Goal: Information Seeking & Learning: Learn about a topic

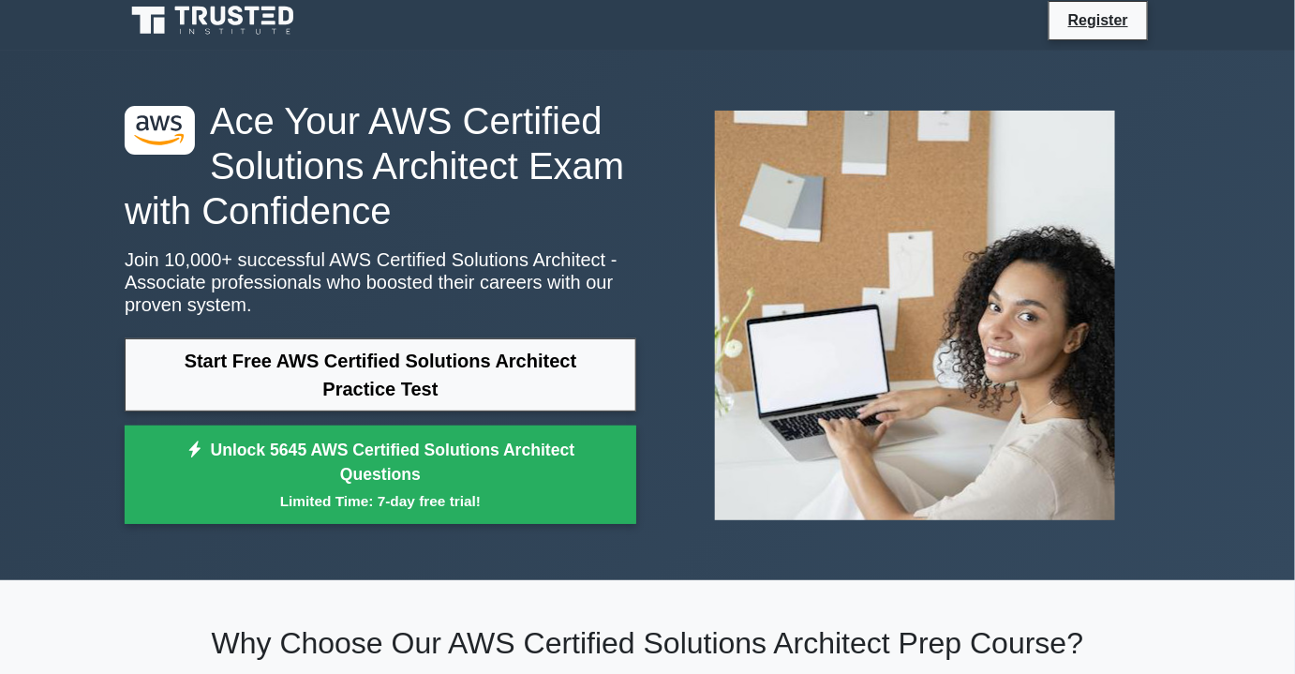
scroll to position [9, 0]
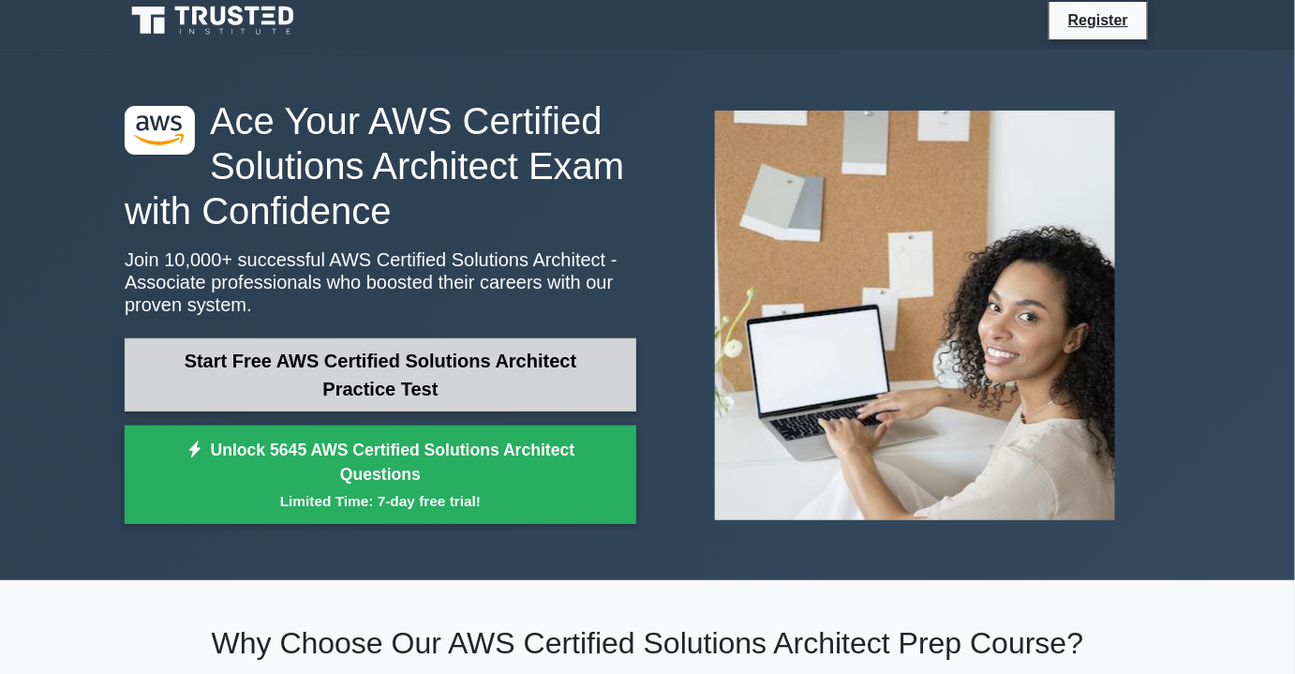
click at [402, 384] on link "Start Free AWS Certified Solutions Architect Practice Test" at bounding box center [381, 374] width 512 height 73
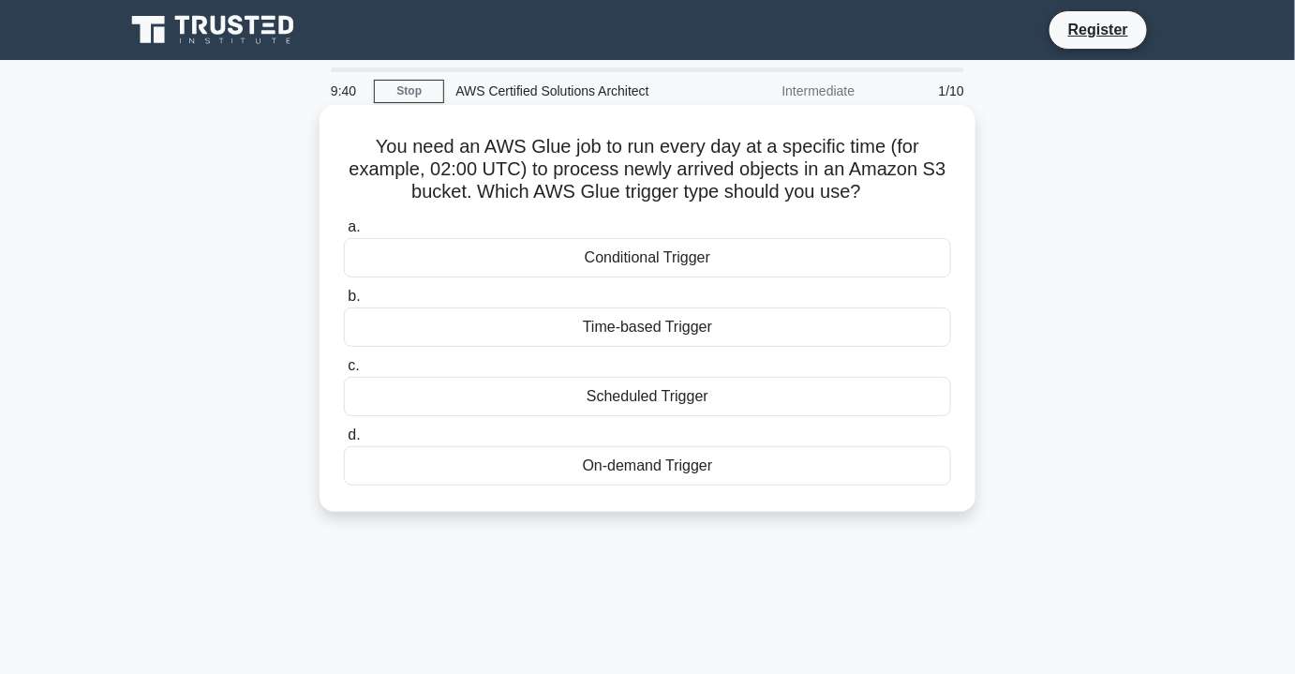
click at [647, 396] on div "Scheduled Trigger" at bounding box center [647, 396] width 607 height 39
click at [344, 372] on input "c. Scheduled Trigger" at bounding box center [344, 366] width 0 height 12
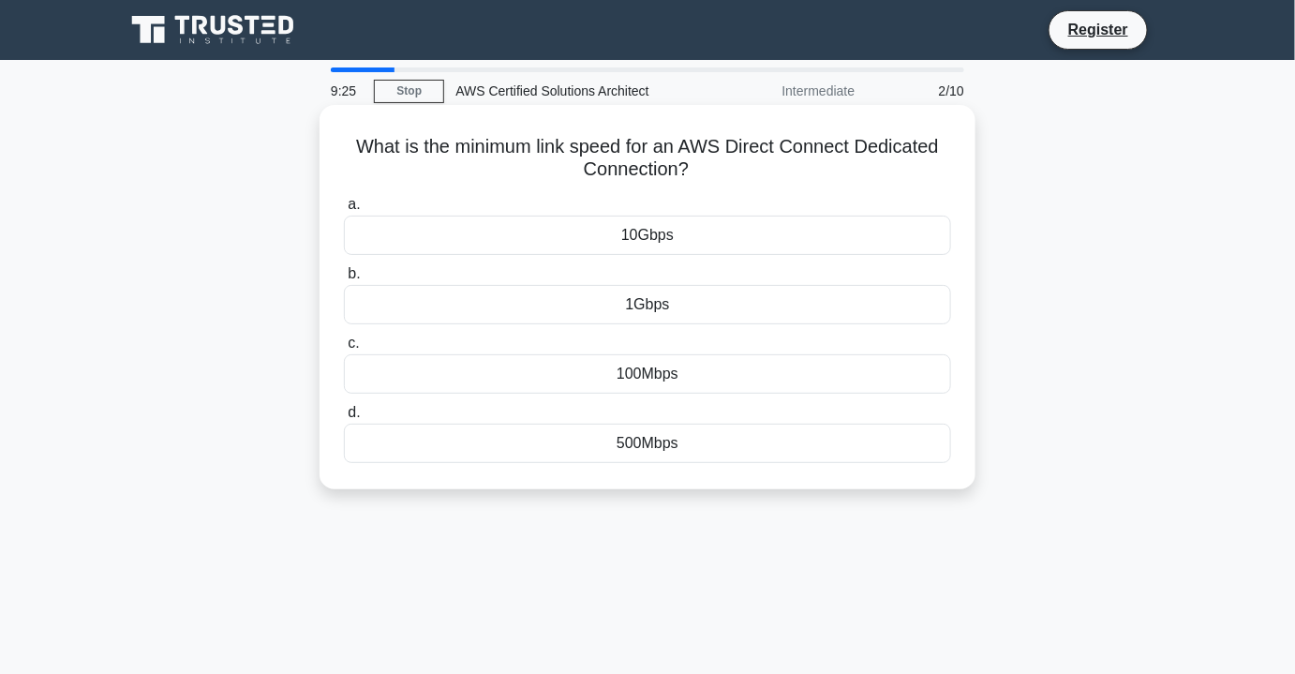
click at [687, 442] on div "500Mbps" at bounding box center [647, 442] width 607 height 39
click at [344, 419] on input "d. 500Mbps" at bounding box center [344, 413] width 0 height 12
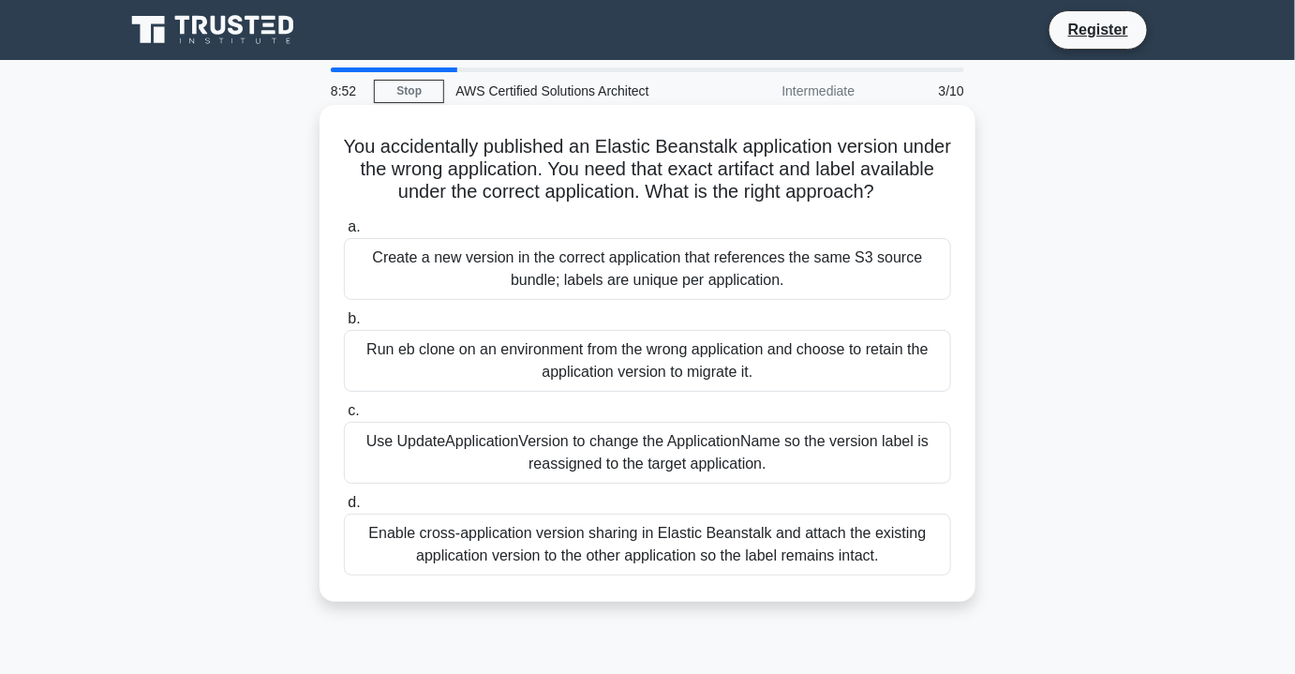
click at [817, 445] on div "Use UpdateApplicationVersion to change the ApplicationName so the version label…" at bounding box center [647, 453] width 607 height 62
click at [344, 417] on input "c. Use UpdateApplicationVersion to change the ApplicationName so the version la…" at bounding box center [344, 411] width 0 height 12
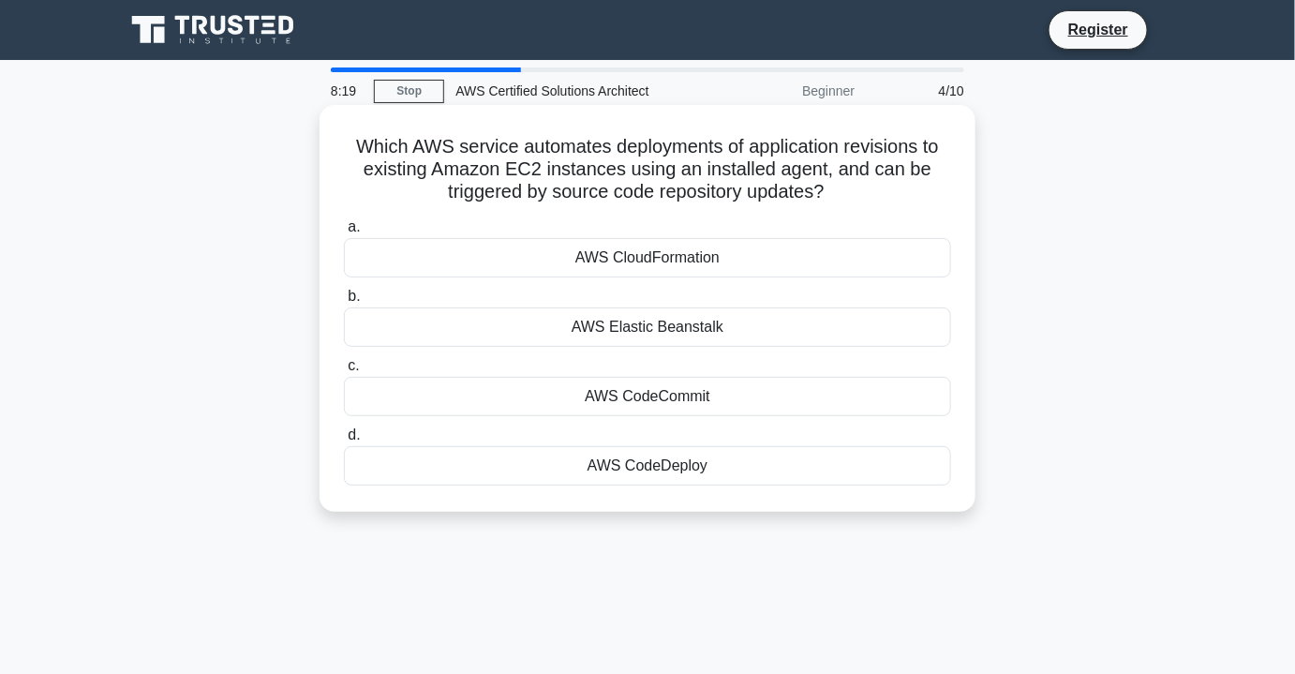
click at [762, 467] on div "AWS CodeDeploy" at bounding box center [647, 465] width 607 height 39
click at [344, 441] on input "d. AWS CodeDeploy" at bounding box center [344, 435] width 0 height 12
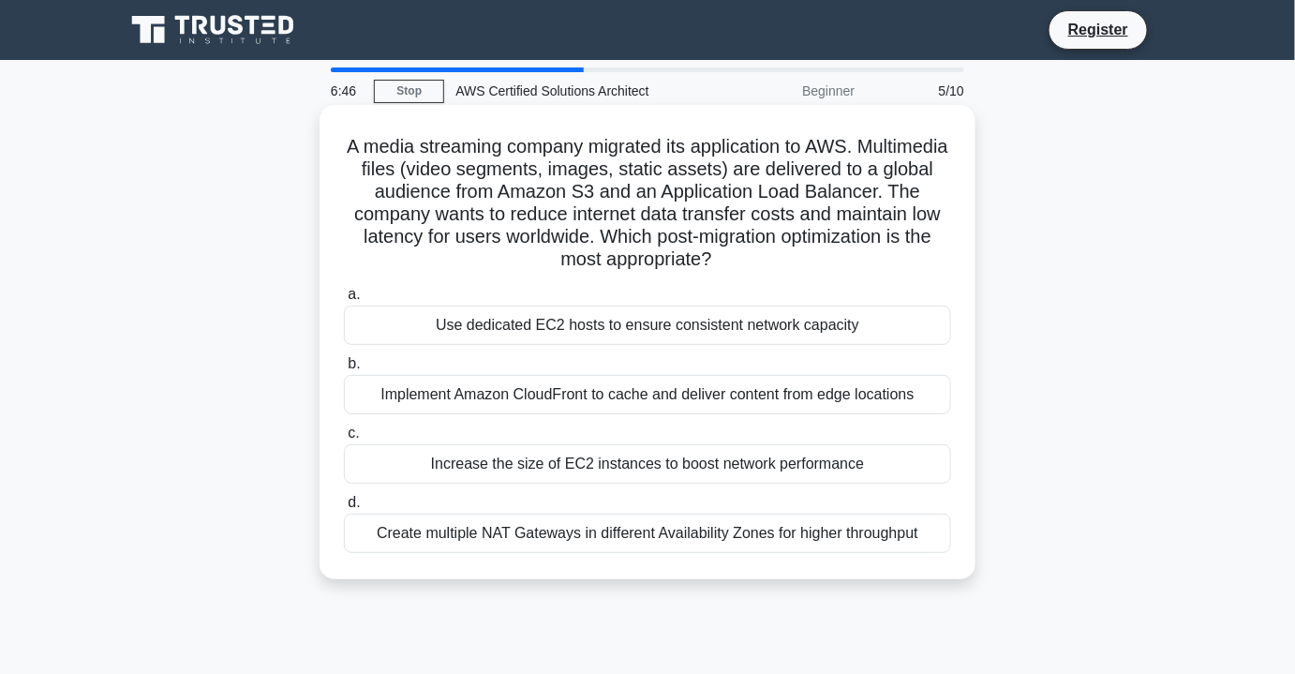
click at [884, 332] on div "Use dedicated EC2 hosts to ensure consistent network capacity" at bounding box center [647, 324] width 607 height 39
click at [344, 301] on input "a. Use dedicated EC2 hosts to ensure consistent network capacity" at bounding box center [344, 295] width 0 height 12
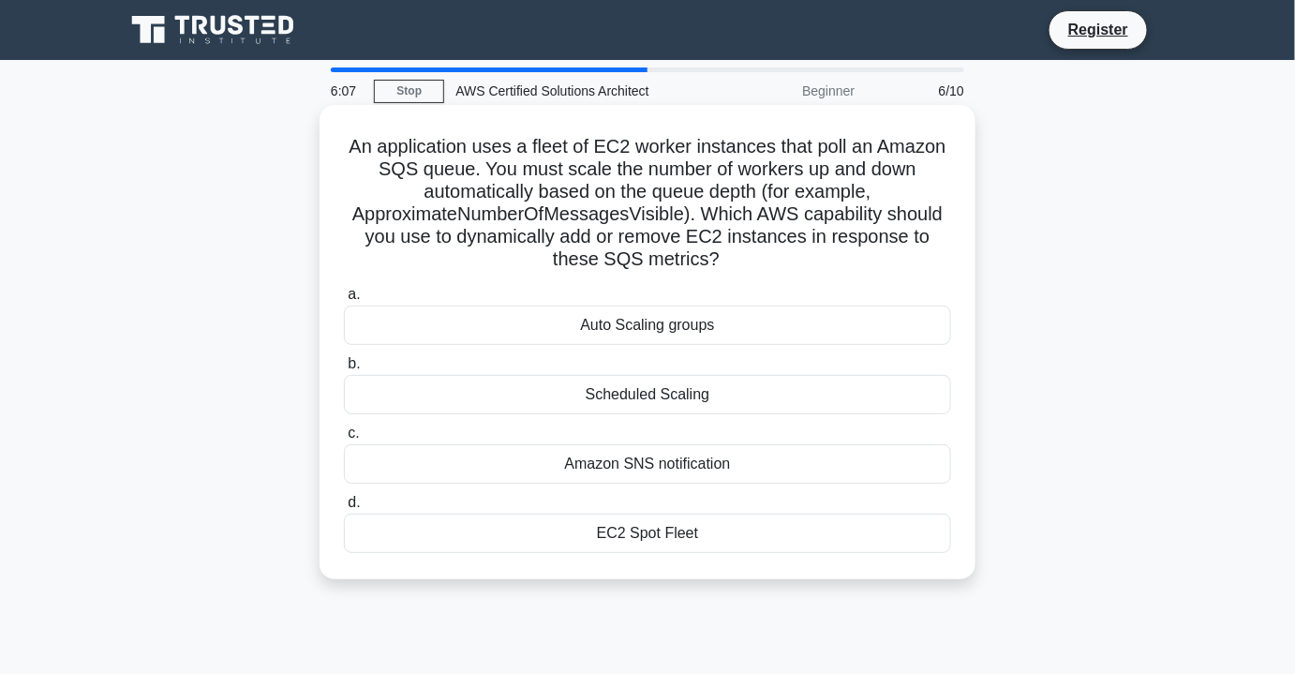
click at [762, 526] on div "EC2 Spot Fleet" at bounding box center [647, 532] width 607 height 39
click at [344, 509] on input "d. EC2 Spot Fleet" at bounding box center [344, 503] width 0 height 12
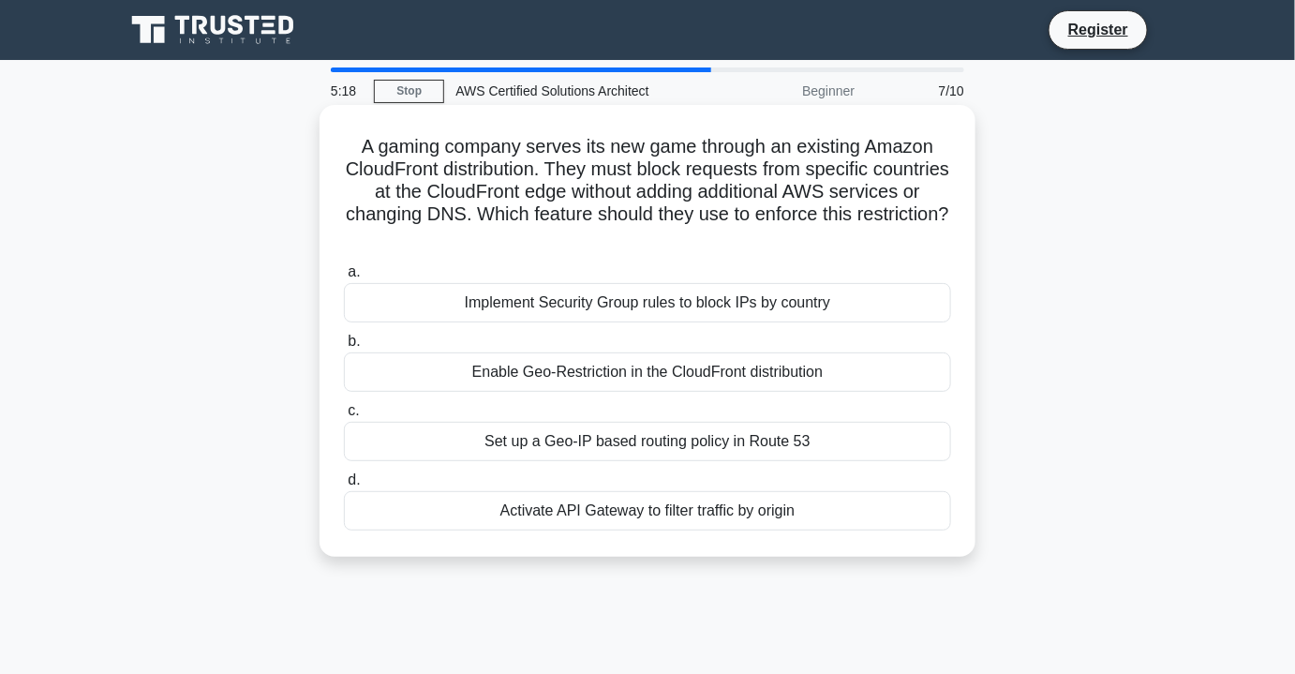
click at [898, 322] on div "Implement Security Group rules to block IPs by country" at bounding box center [647, 302] width 607 height 39
click at [344, 278] on input "a. Implement Security Group rules to block IPs by country" at bounding box center [344, 272] width 0 height 12
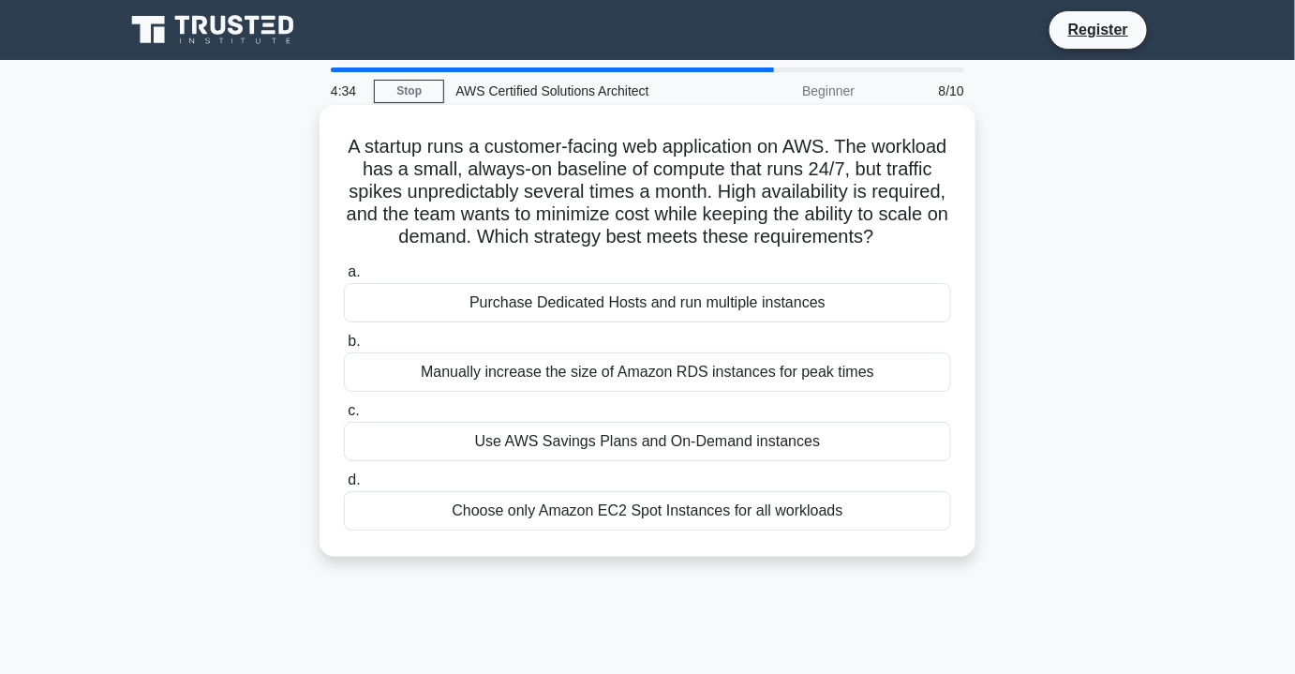
click at [858, 461] on div "Use AWS Savings Plans and On-Demand instances" at bounding box center [647, 441] width 607 height 39
click at [344, 417] on input "c. Use AWS Savings Plans and On-Demand instances" at bounding box center [344, 411] width 0 height 12
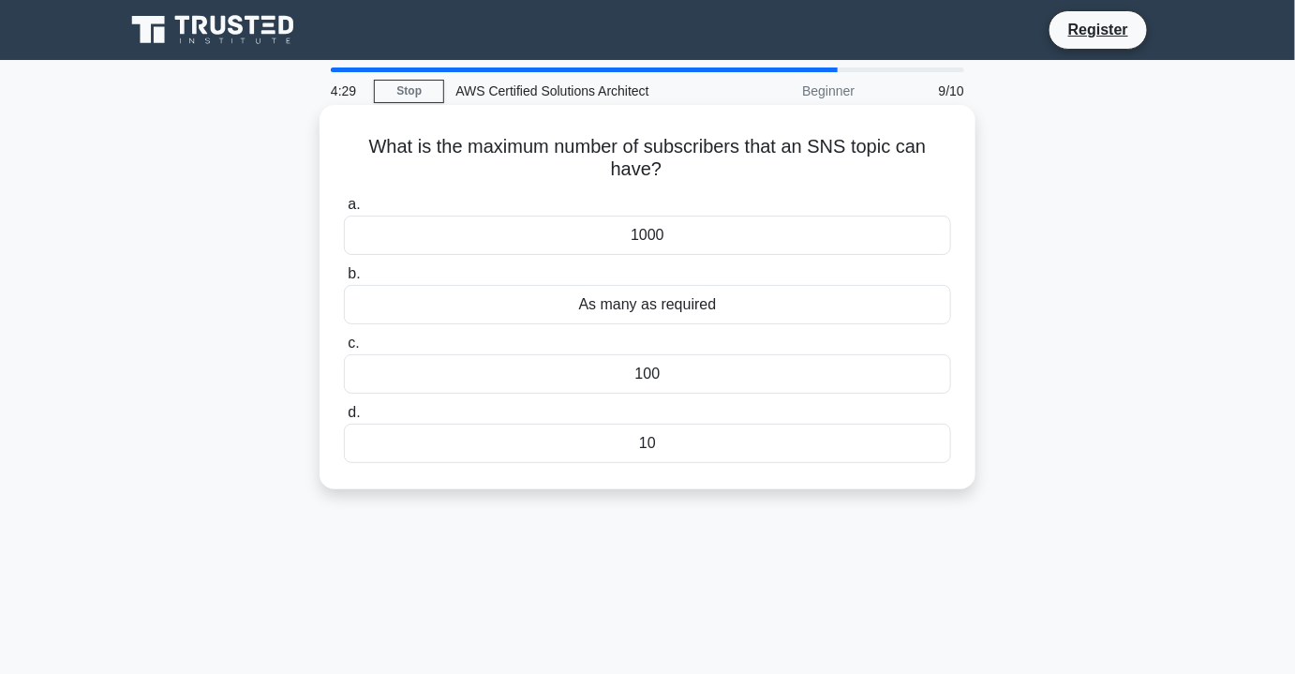
click at [901, 308] on div "As many as required" at bounding box center [647, 304] width 607 height 39
click at [344, 280] on input "b. As many as required" at bounding box center [344, 274] width 0 height 12
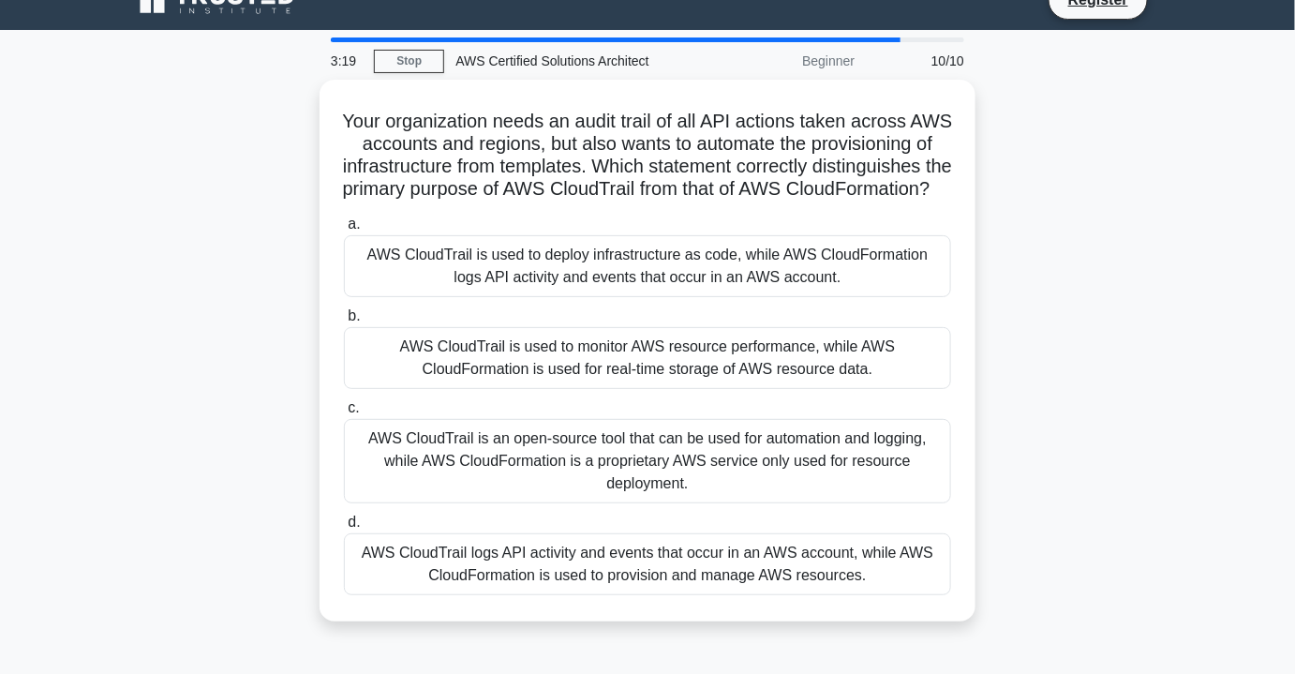
scroll to position [32, 0]
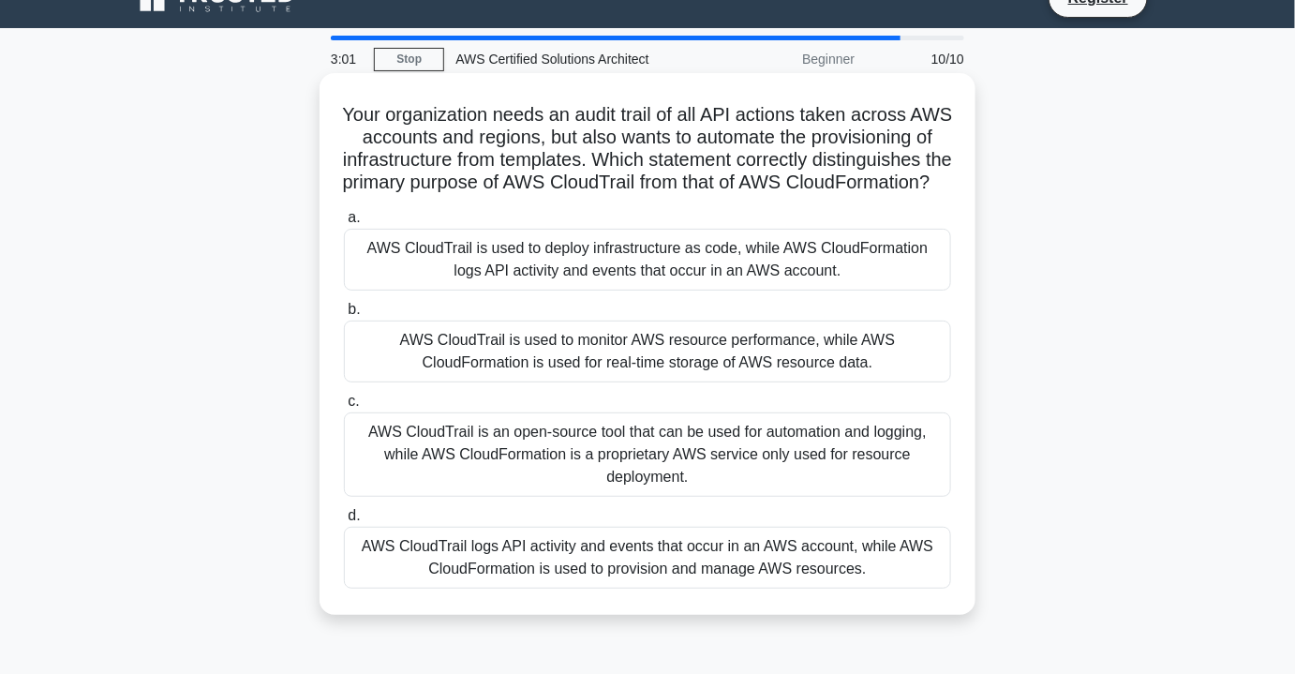
click at [824, 588] on div "AWS CloudTrail logs API activity and events that occur in an AWS account, while…" at bounding box center [647, 558] width 607 height 62
click at [344, 522] on input "d. AWS CloudTrail logs API activity and events that occur in an AWS account, wh…" at bounding box center [344, 516] width 0 height 12
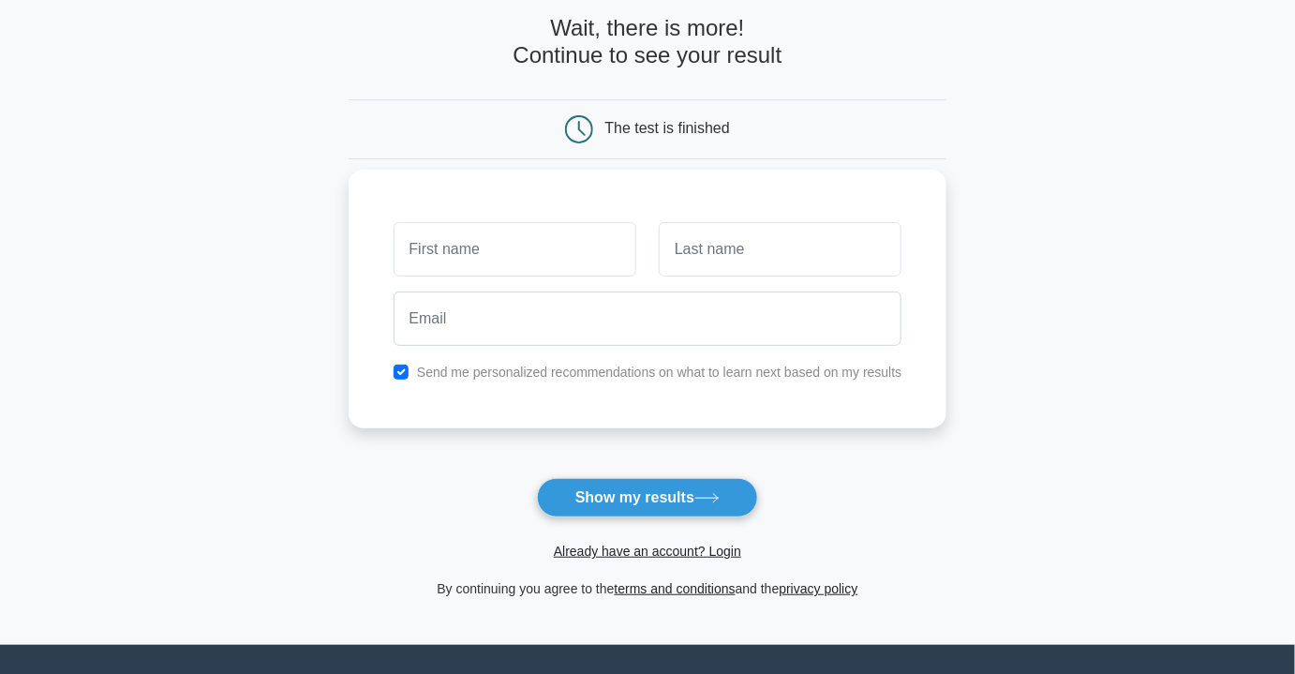
scroll to position [91, 0]
click at [690, 486] on button "Show my results" at bounding box center [647, 496] width 221 height 39
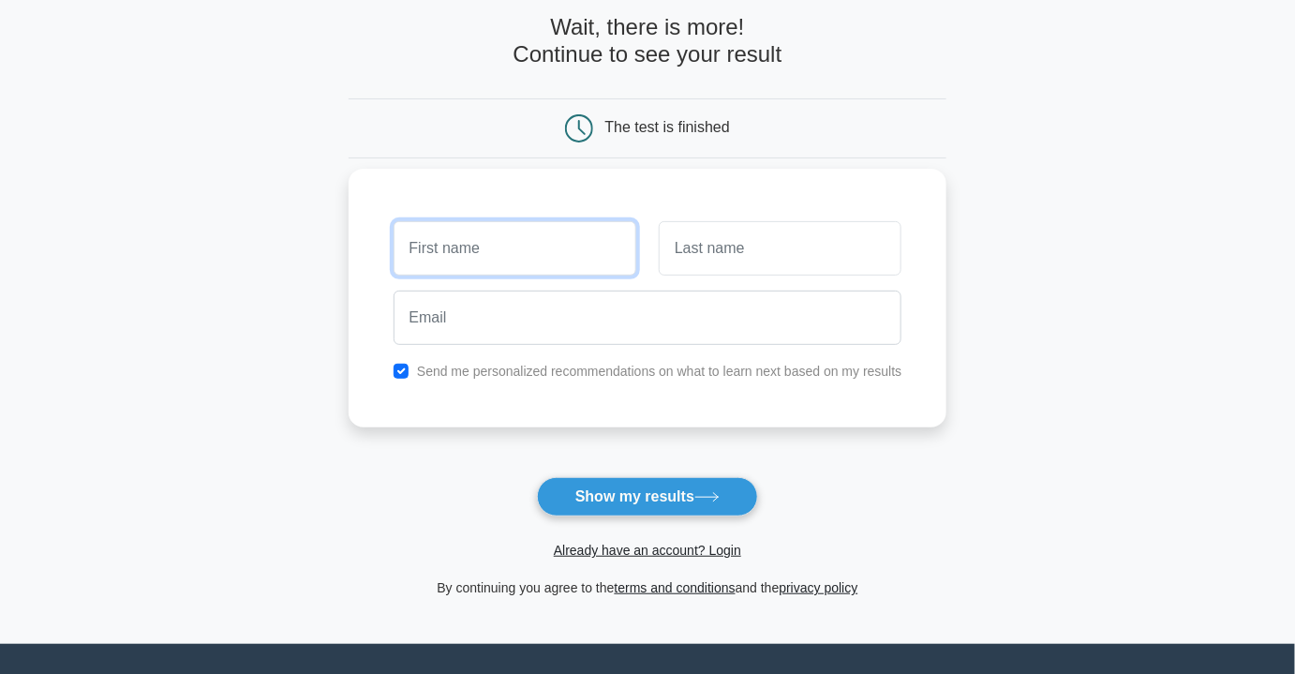
click at [480, 224] on input "text" at bounding box center [514, 248] width 243 height 54
type input "cornelius"
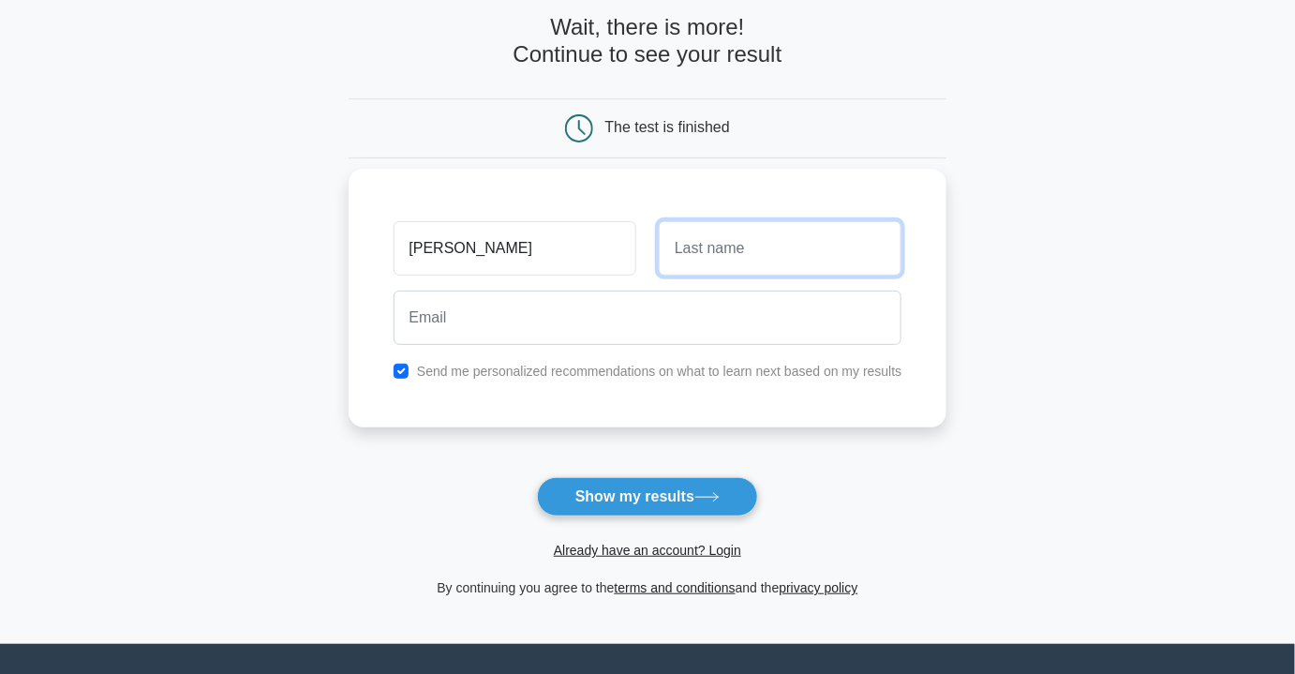
click at [690, 247] on input "text" at bounding box center [780, 248] width 243 height 54
type input "akanbi"
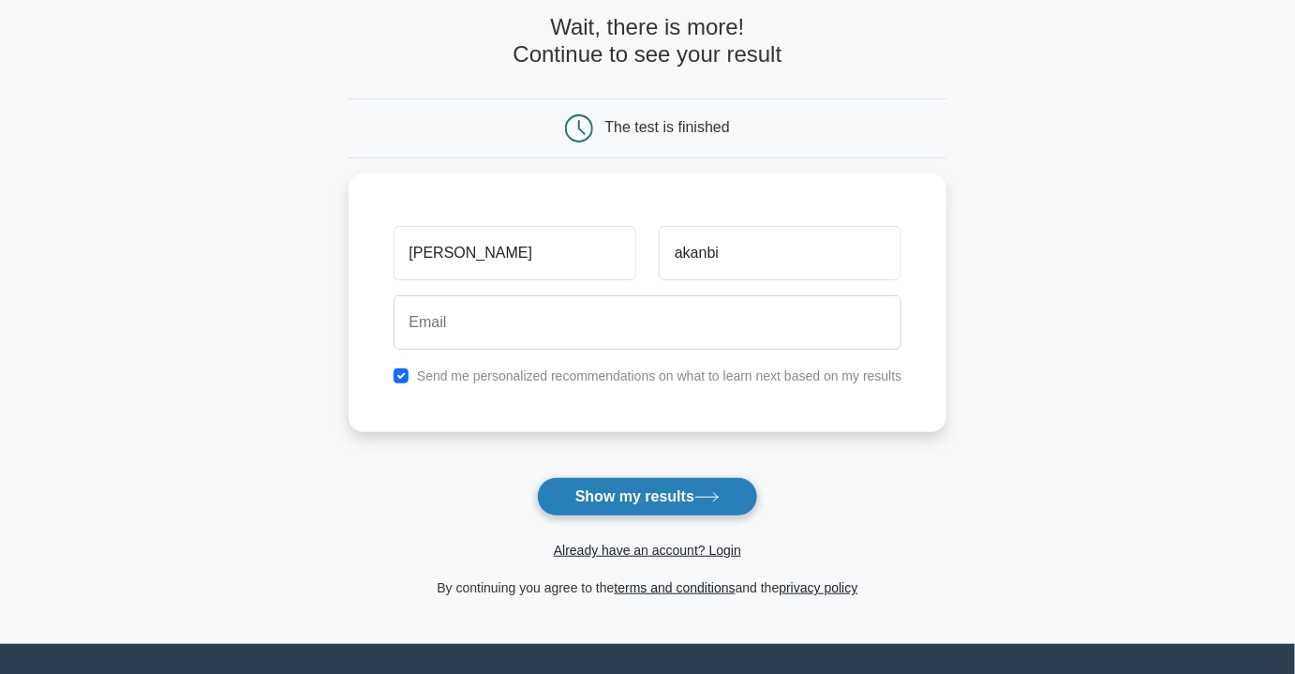
click at [705, 496] on icon at bounding box center [706, 497] width 22 height 8
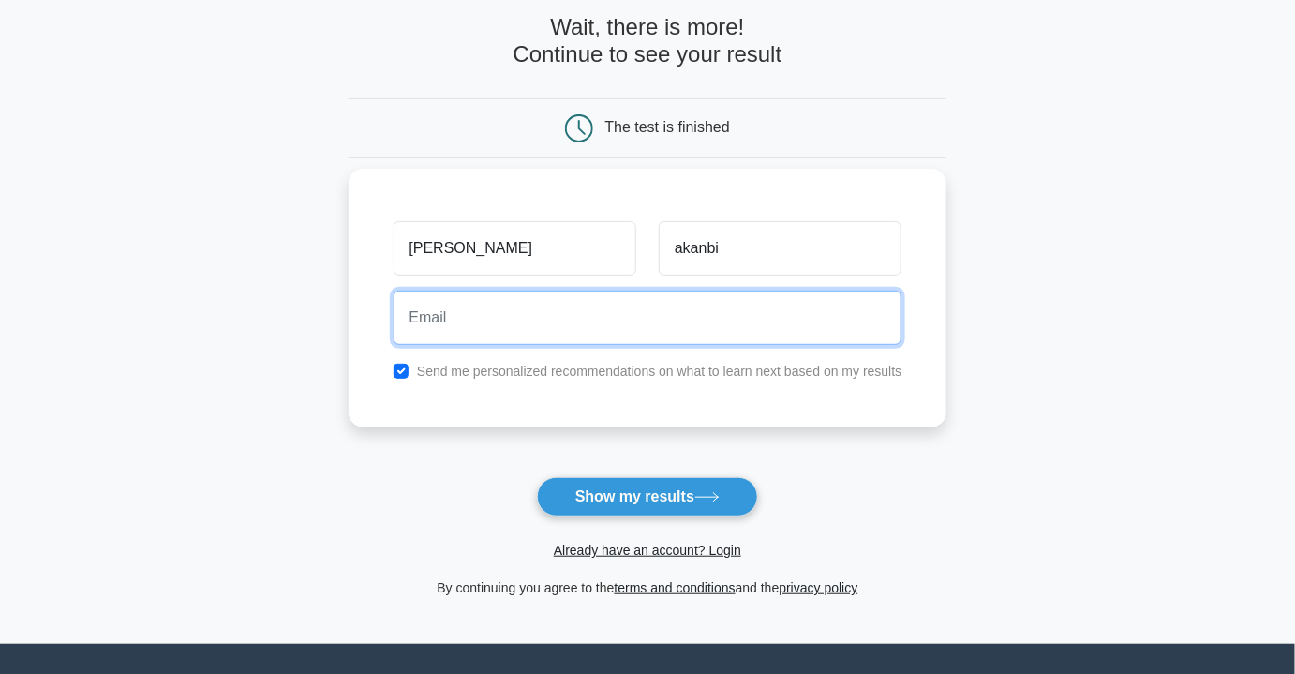
click at [690, 311] on input "email" at bounding box center [647, 317] width 509 height 54
click at [517, 304] on input "corneliusakanbi45@gmail.com" at bounding box center [647, 317] width 509 height 54
click at [534, 332] on input "corneliusakanbi45@gmail.com" at bounding box center [647, 317] width 509 height 54
type input "corneliusakanbi1234@gmail.com"
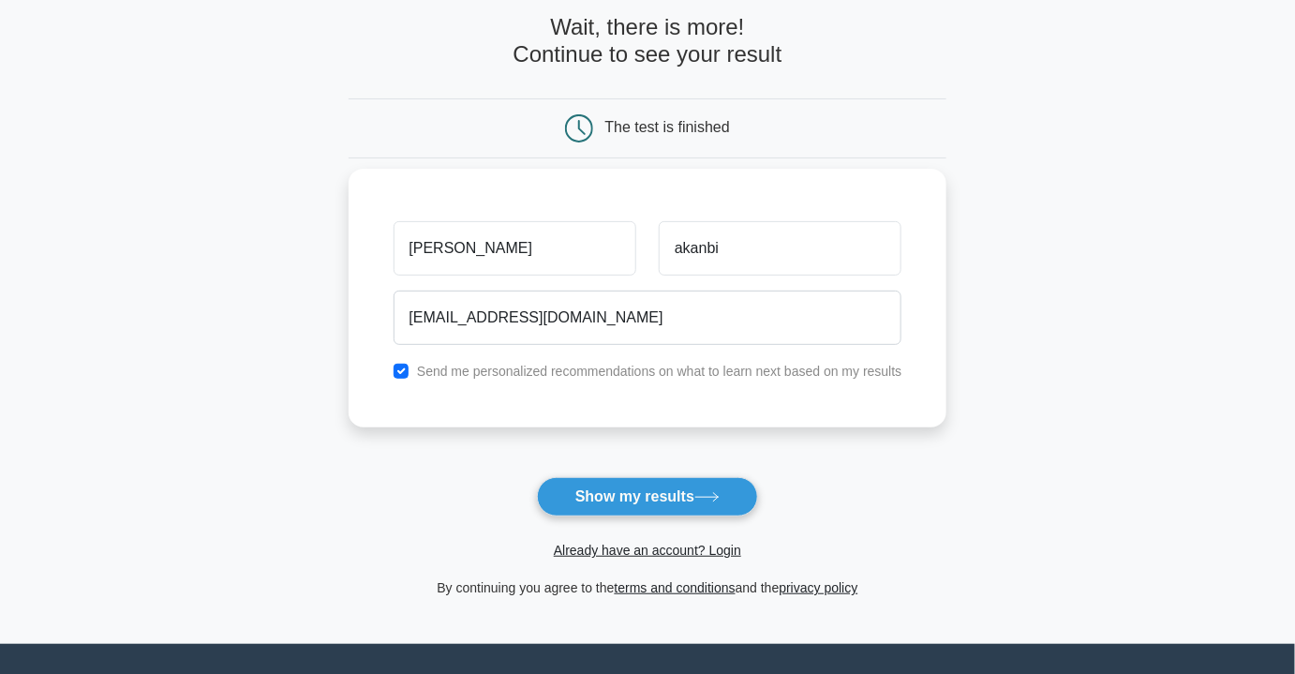
click at [516, 376] on label "Send me personalized recommendations on what to learn next based on my results" at bounding box center [659, 370] width 485 height 15
click at [394, 369] on input "checkbox" at bounding box center [400, 370] width 15 height 15
checkbox input "false"
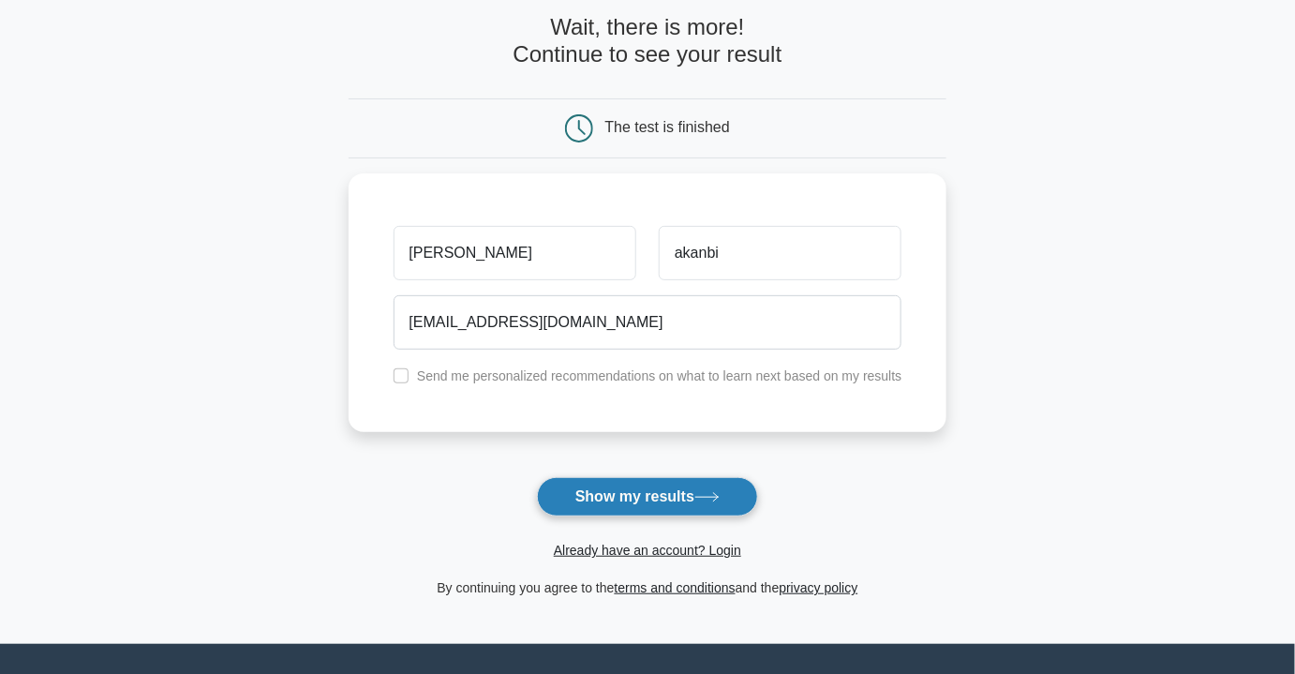
click at [630, 486] on button "Show my results" at bounding box center [647, 496] width 221 height 39
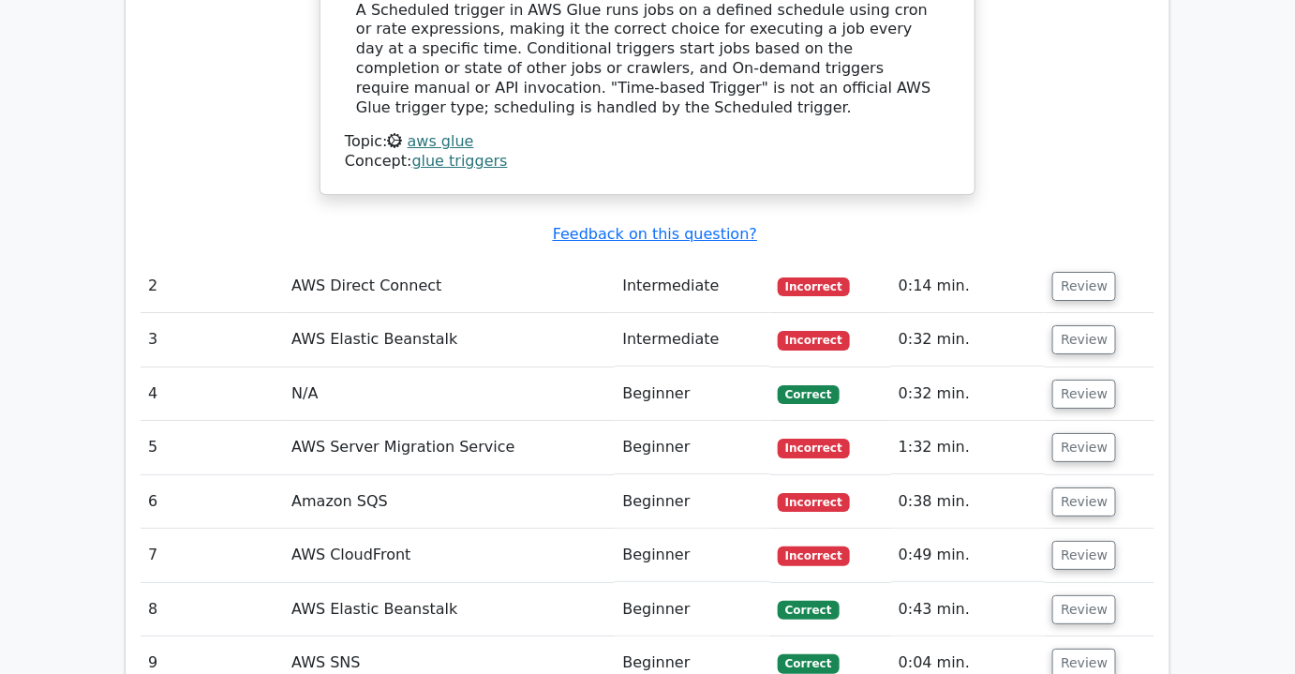
scroll to position [2216, 0]
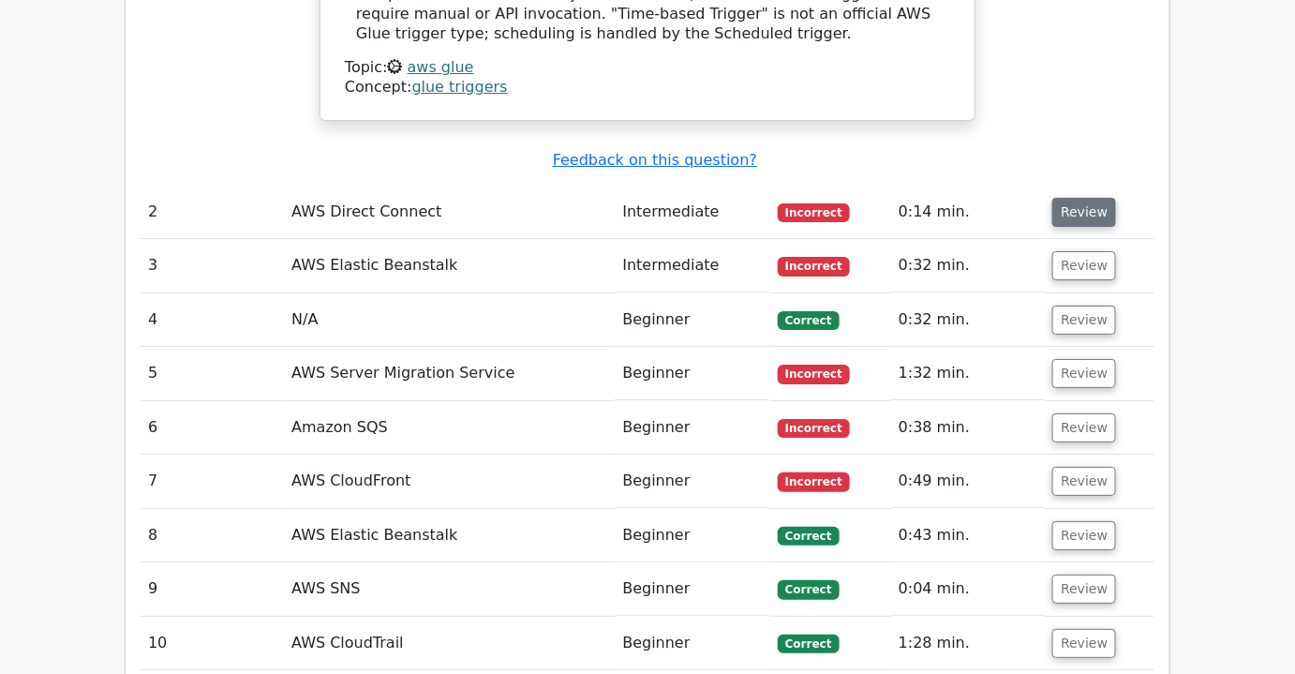
click at [1072, 198] on button "Review" at bounding box center [1084, 212] width 64 height 29
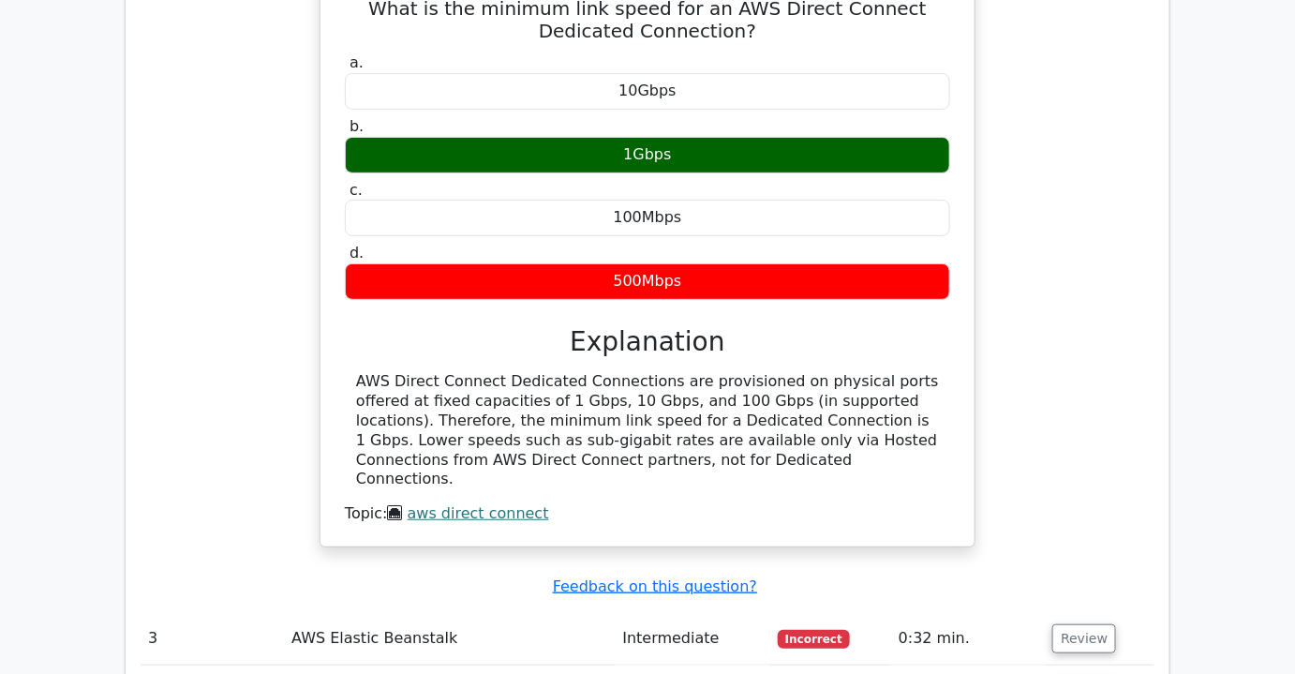
scroll to position [2661, 0]
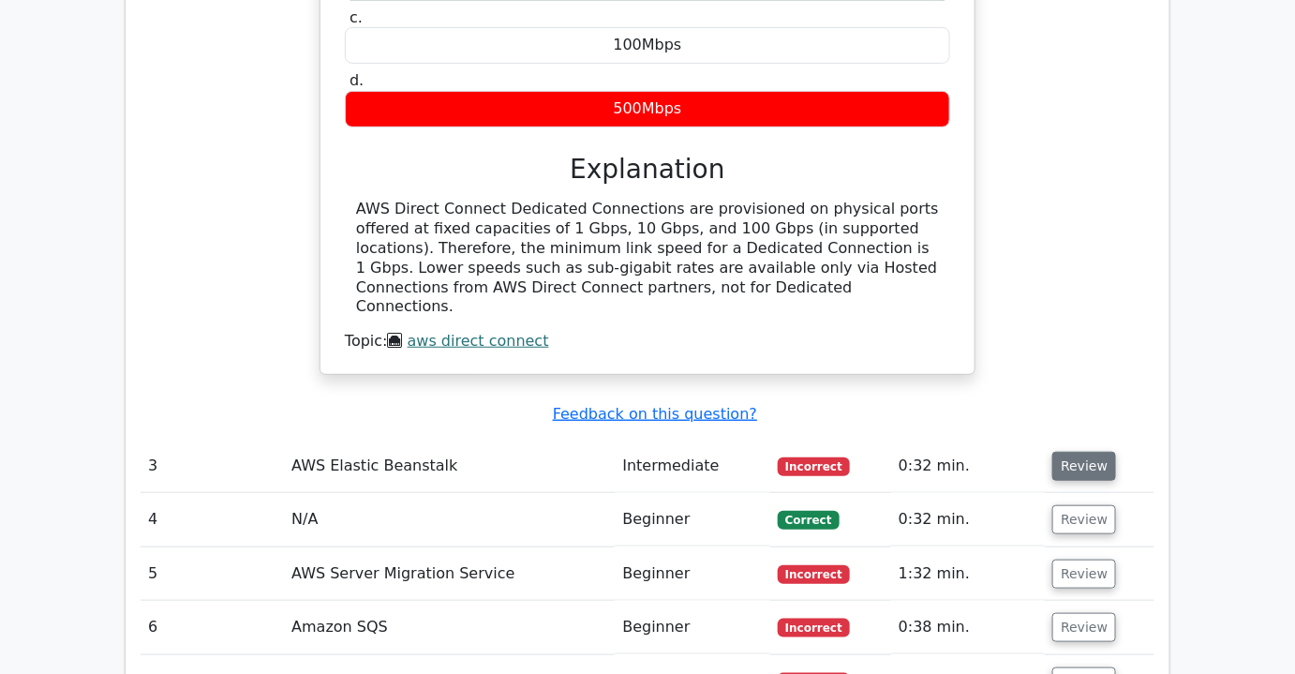
click at [1091, 452] on button "Review" at bounding box center [1084, 466] width 64 height 29
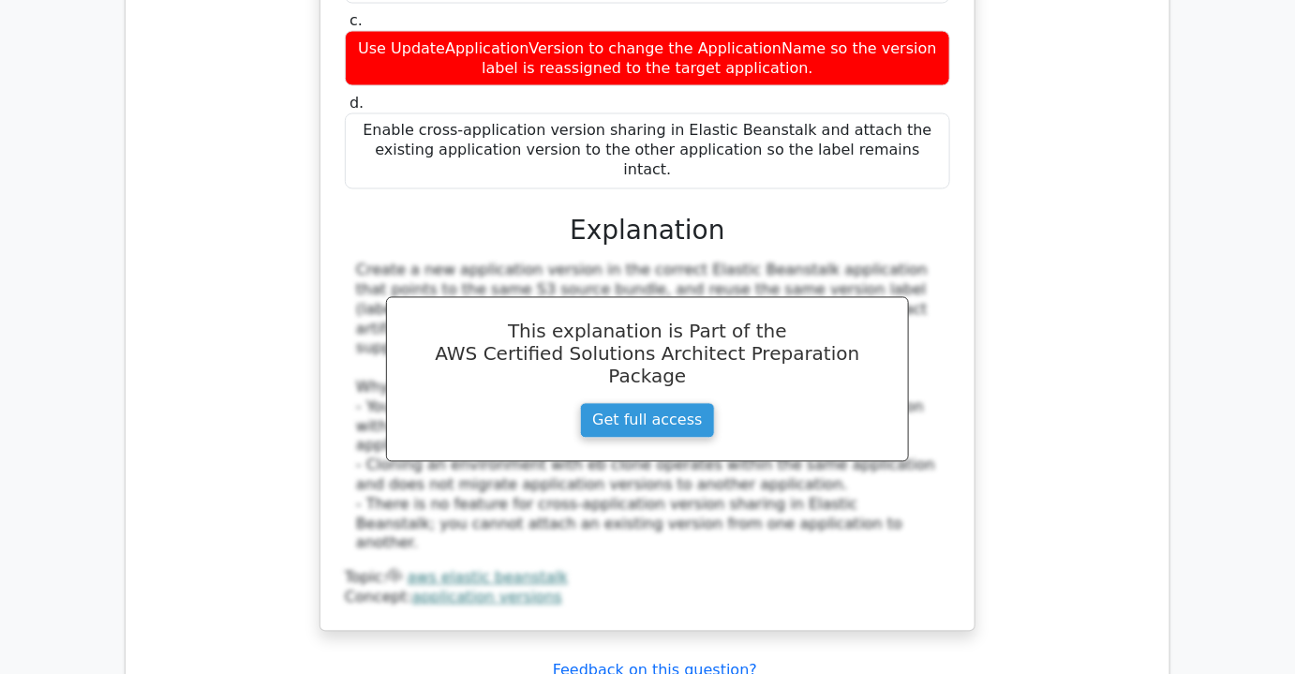
scroll to position [3691, 0]
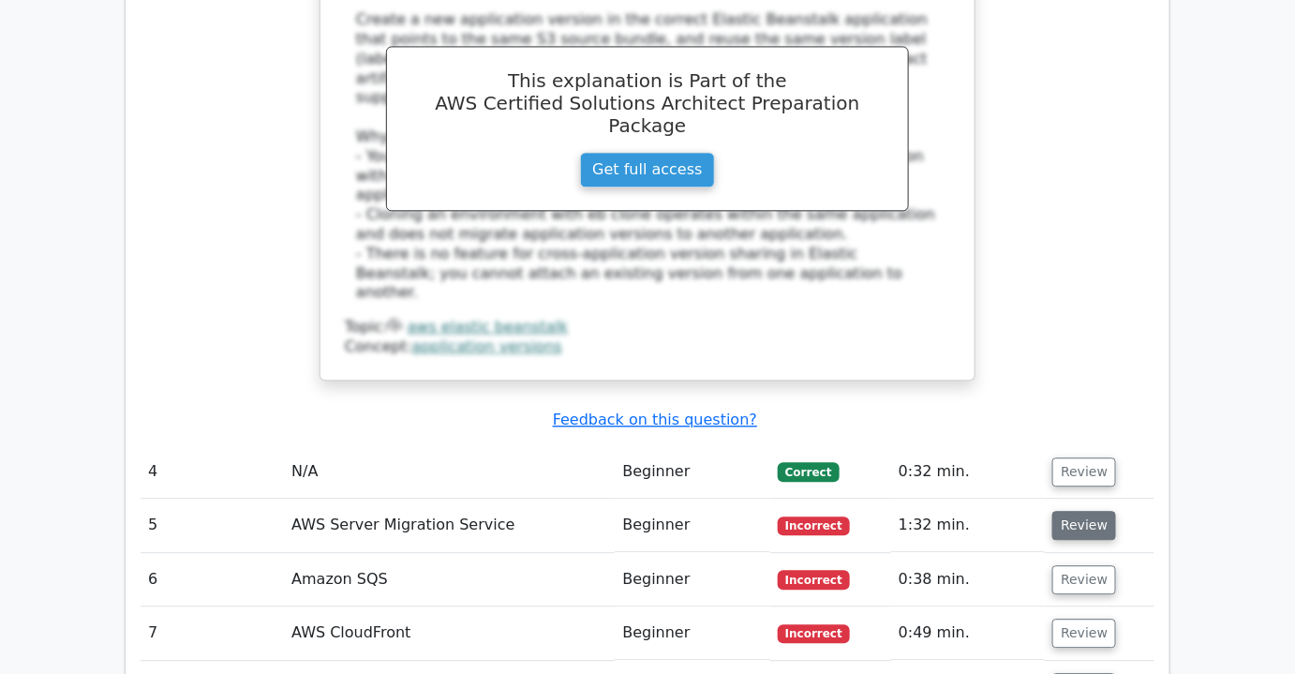
click at [1083, 511] on button "Review" at bounding box center [1084, 525] width 64 height 29
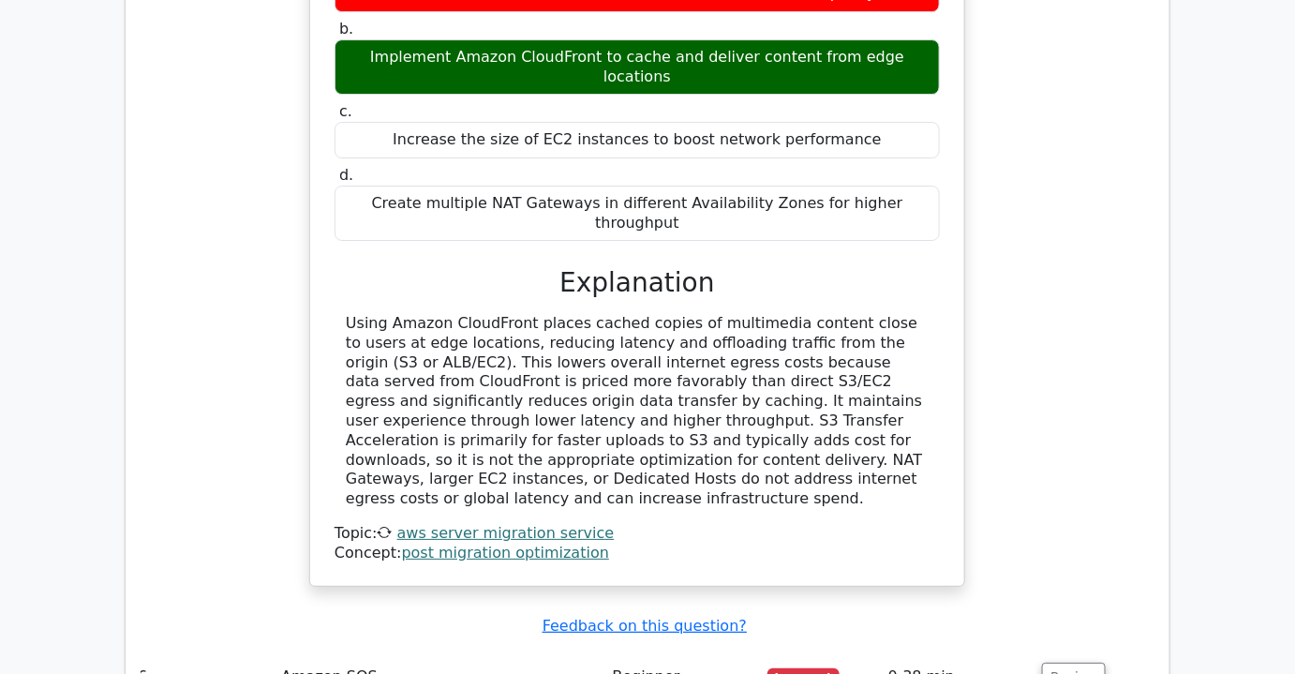
scroll to position [4653, 0]
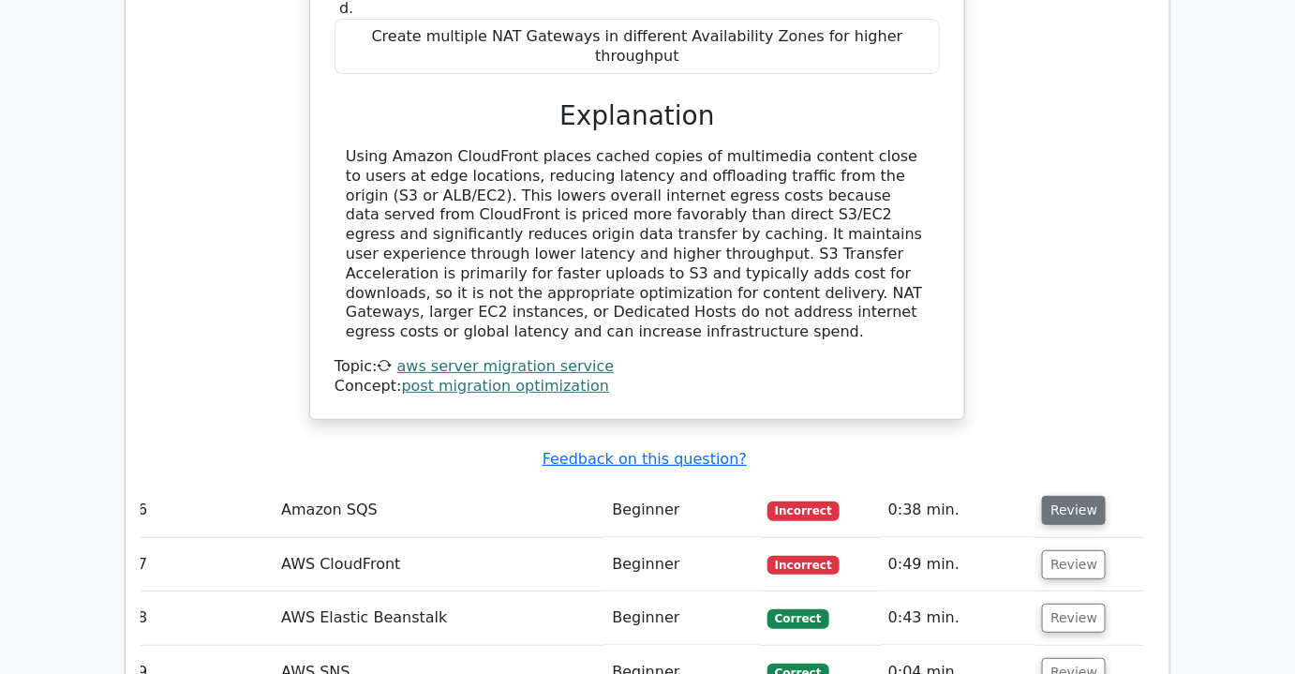
click at [1062, 496] on button "Review" at bounding box center [1074, 510] width 64 height 29
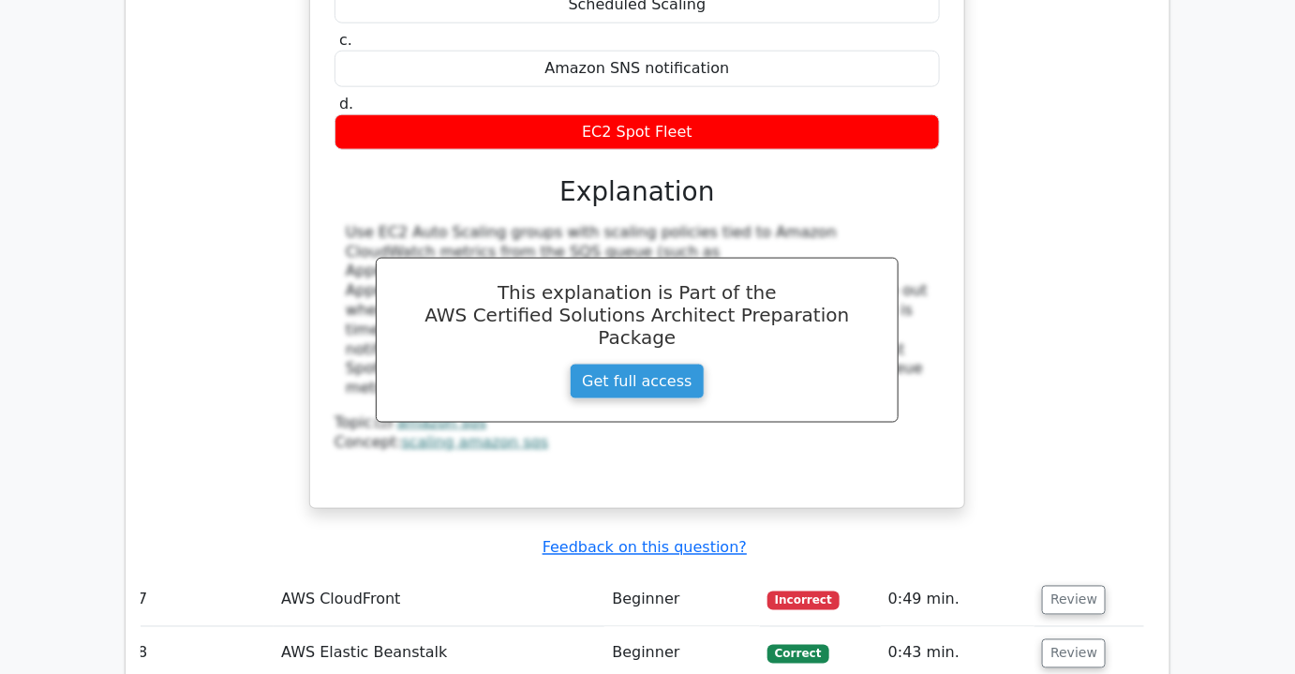
scroll to position [5465, 0]
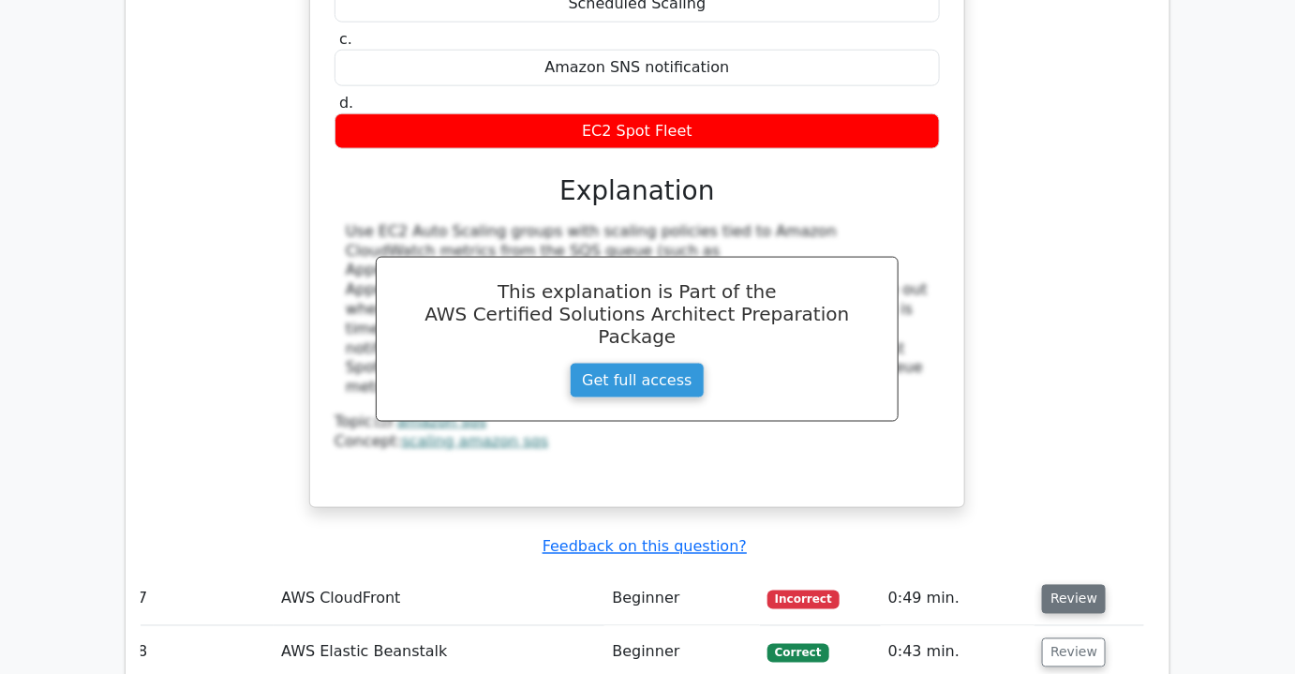
click at [1062, 585] on button "Review" at bounding box center [1074, 599] width 64 height 29
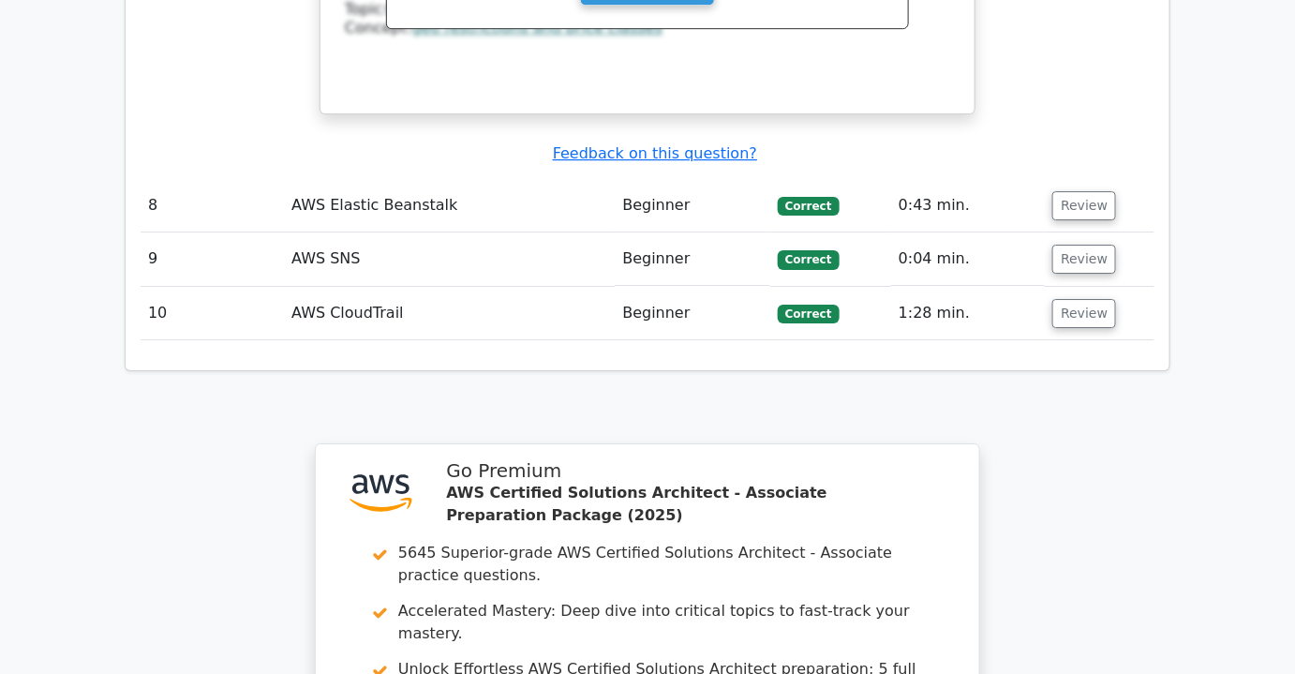
scroll to position [6987, 0]
